Goal: Task Accomplishment & Management: Use online tool/utility

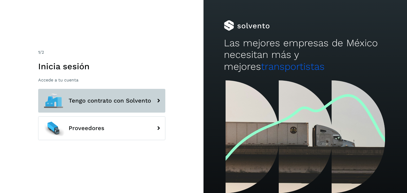
click at [118, 100] on span "Tengo contrato con Solvento" at bounding box center [110, 101] width 82 height 6
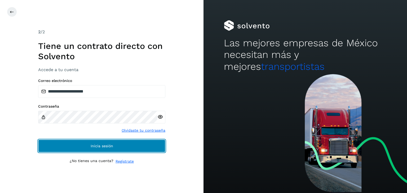
click at [113, 144] on button "Inicia sesión" at bounding box center [101, 146] width 127 height 13
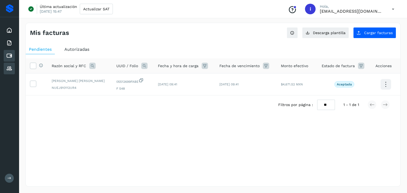
click at [8, 70] on icon at bounding box center [9, 68] width 6 height 6
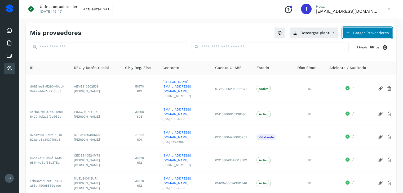
click at [359, 34] on button "Cargar Proveedores" at bounding box center [367, 32] width 50 height 11
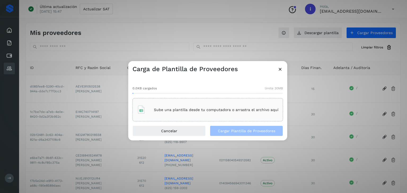
click at [180, 113] on div "Sube una plantilla desde tu computadora o arrastra el archivo aquí" at bounding box center [207, 110] width 141 height 14
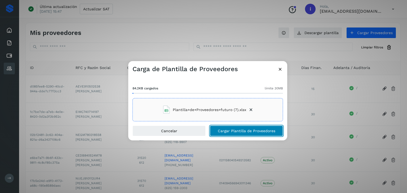
click at [250, 130] on span "Cargar Plantilla de Proveedores" at bounding box center [246, 131] width 57 height 4
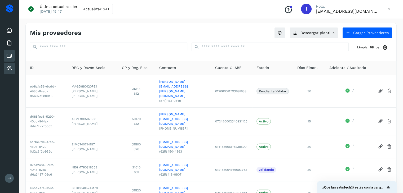
click at [7, 53] on icon at bounding box center [9, 56] width 6 height 6
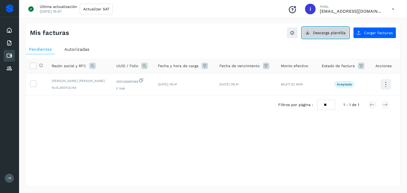
click at [325, 34] on span "Descarga plantilla" at bounding box center [329, 33] width 33 height 4
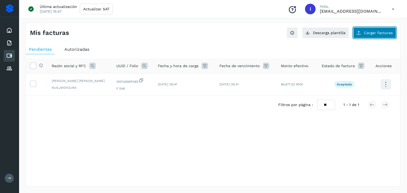
click at [384, 33] on span "Cargar facturas" at bounding box center [378, 33] width 29 height 4
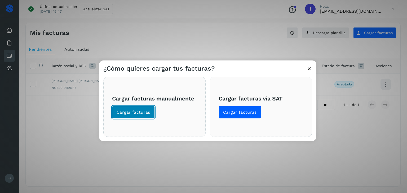
click at [132, 116] on button "Cargar facturas" at bounding box center [133, 112] width 43 height 13
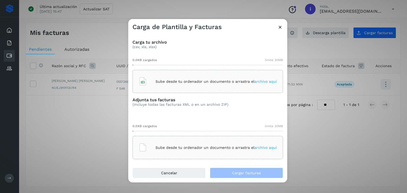
click at [214, 76] on div "Sube desde tu ordenador un documento o arrastra el archivo aquí" at bounding box center [208, 81] width 138 height 14
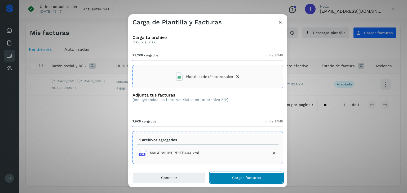
click at [263, 178] on button "Cargar facturas" at bounding box center [246, 178] width 73 height 11
